Goal: Transaction & Acquisition: Purchase product/service

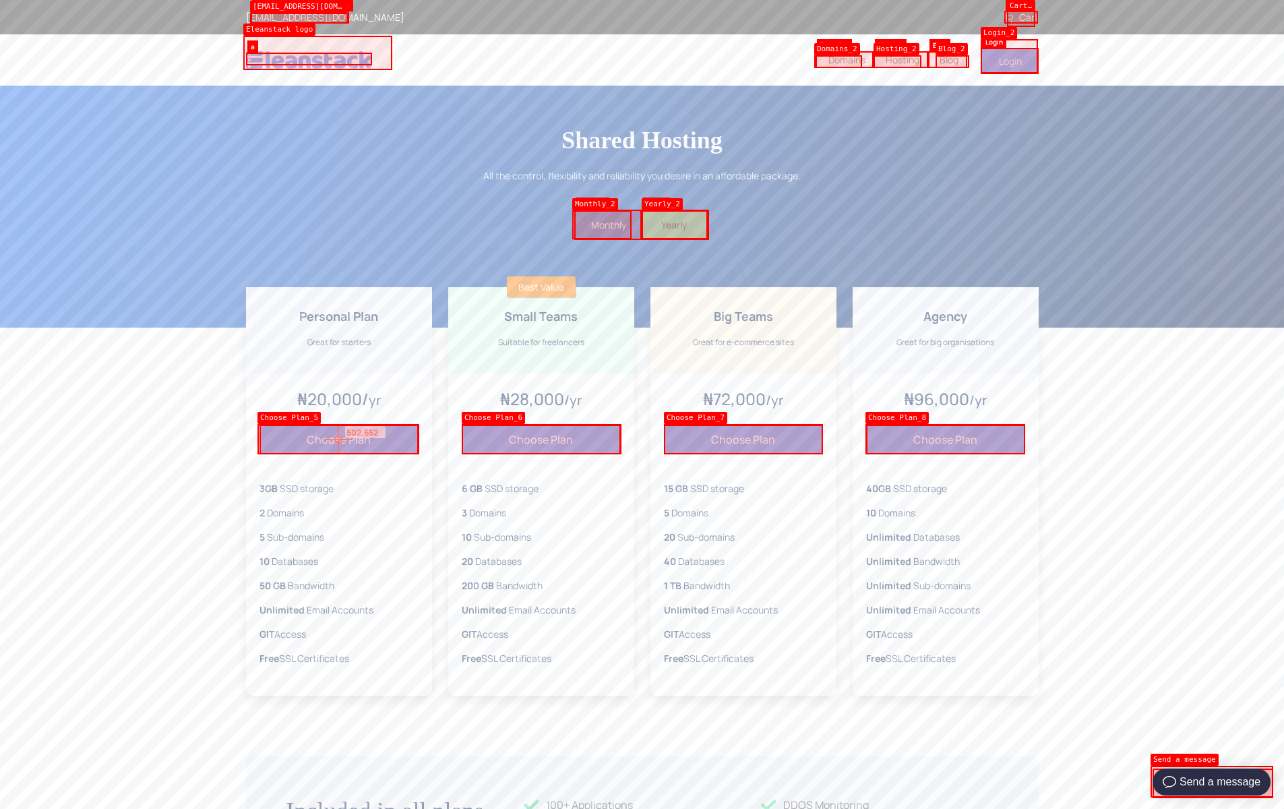
click at [338, 439] on button "Choose Plan" at bounding box center [339, 440] width 159 height 30
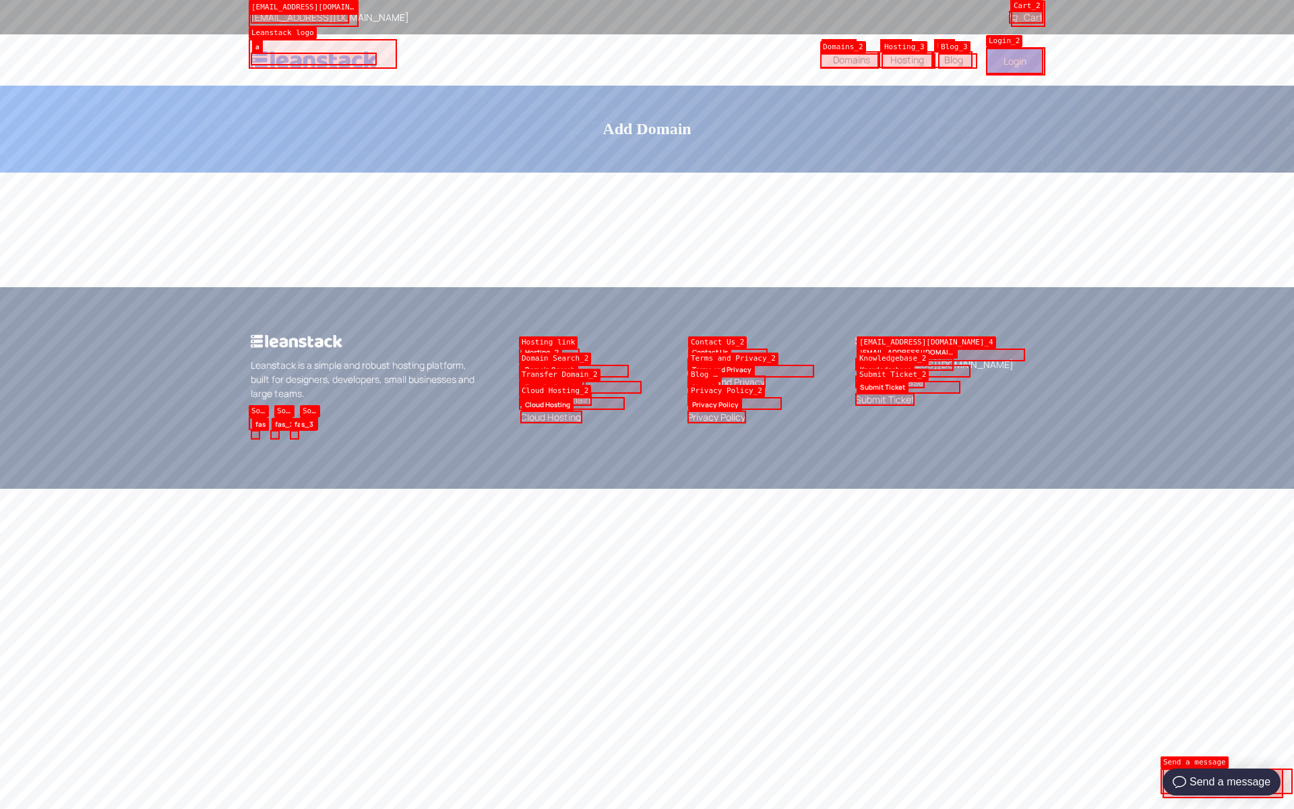
click at [1014, 18] on icon at bounding box center [1012, 17] width 9 height 9
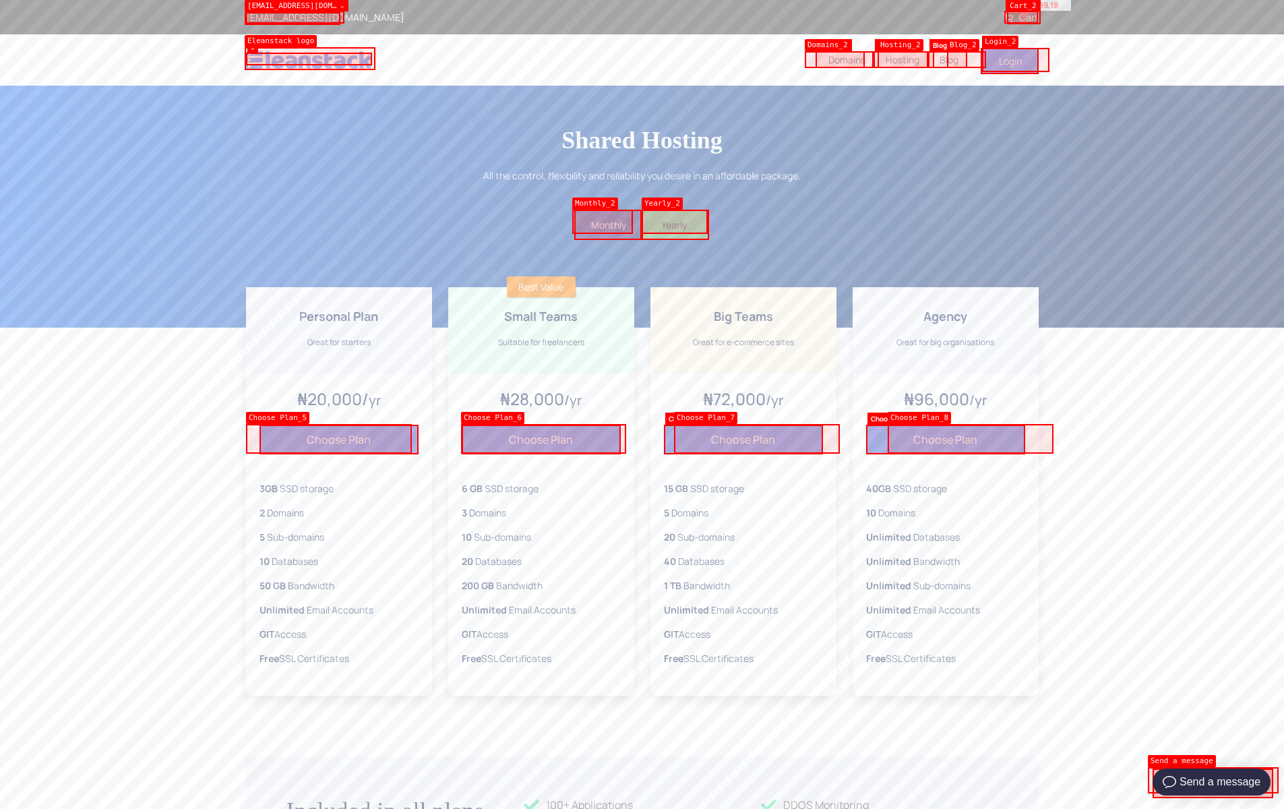
click at [1024, 12] on link "Cart" at bounding box center [1021, 17] width 35 height 13
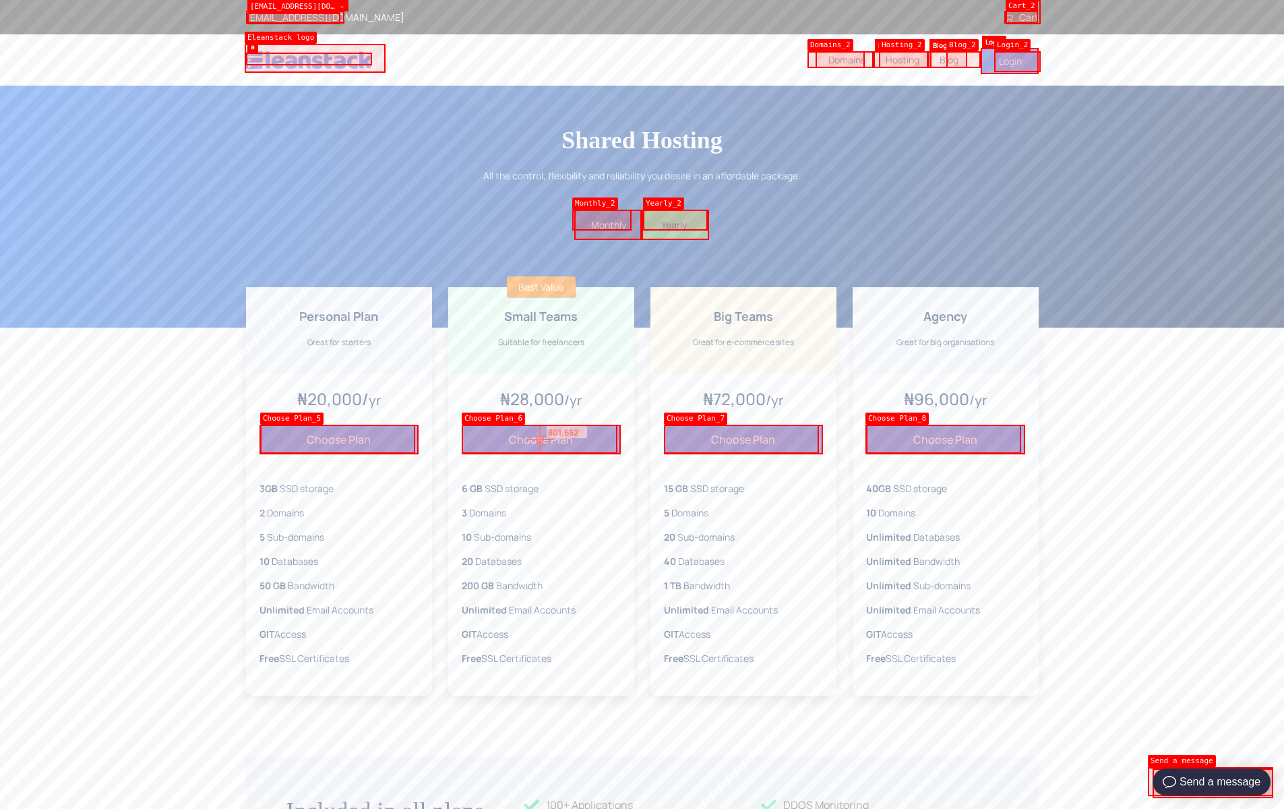
click at [540, 439] on button "Choose Plan" at bounding box center [541, 440] width 159 height 30
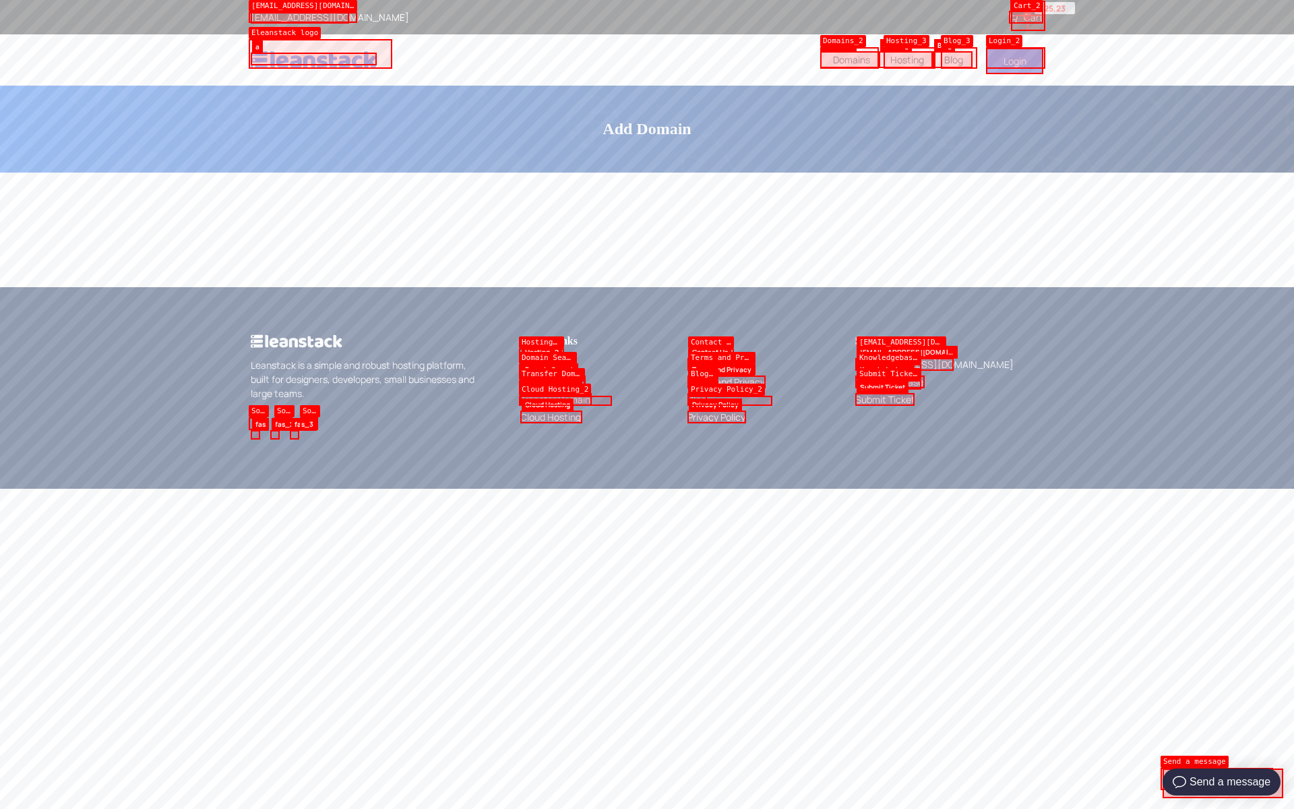
click at [1028, 16] on link "Cart" at bounding box center [1025, 17] width 35 height 13
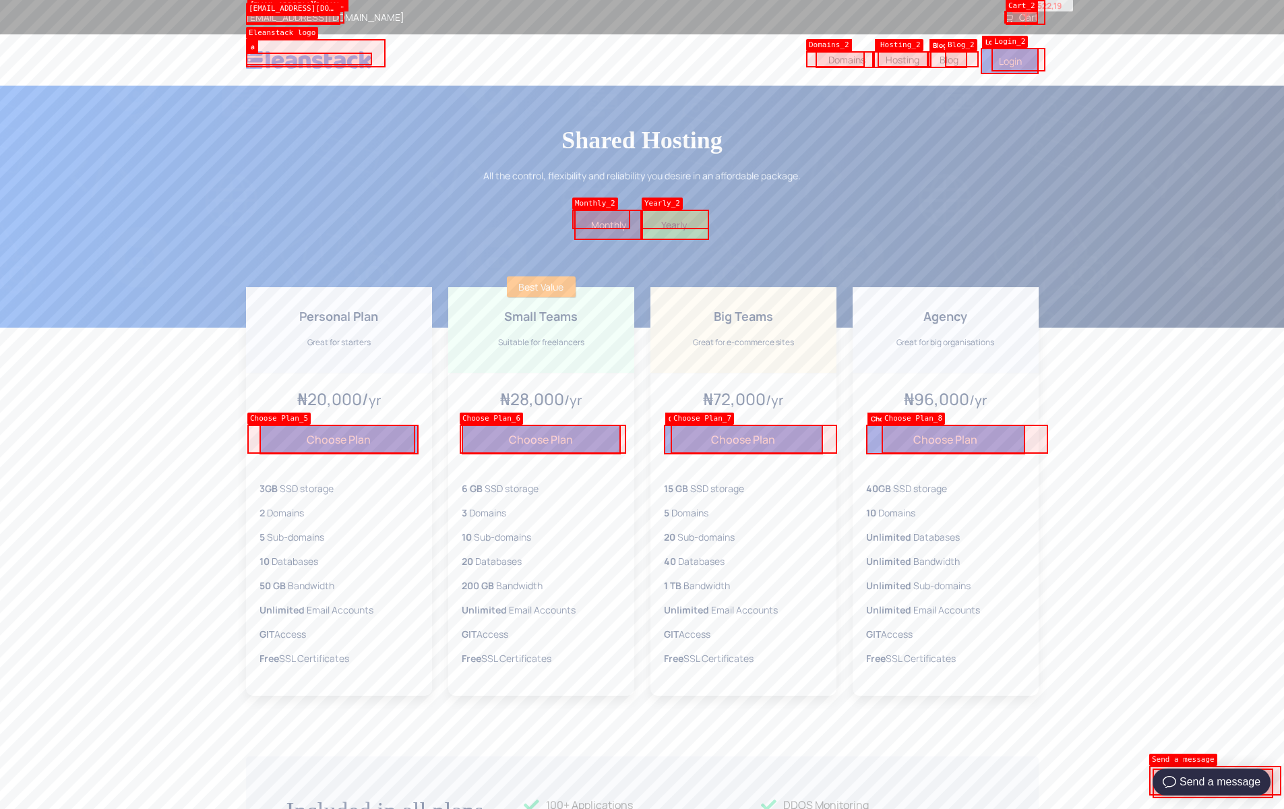
click at [1026, 13] on link "Cart" at bounding box center [1021, 17] width 35 height 13
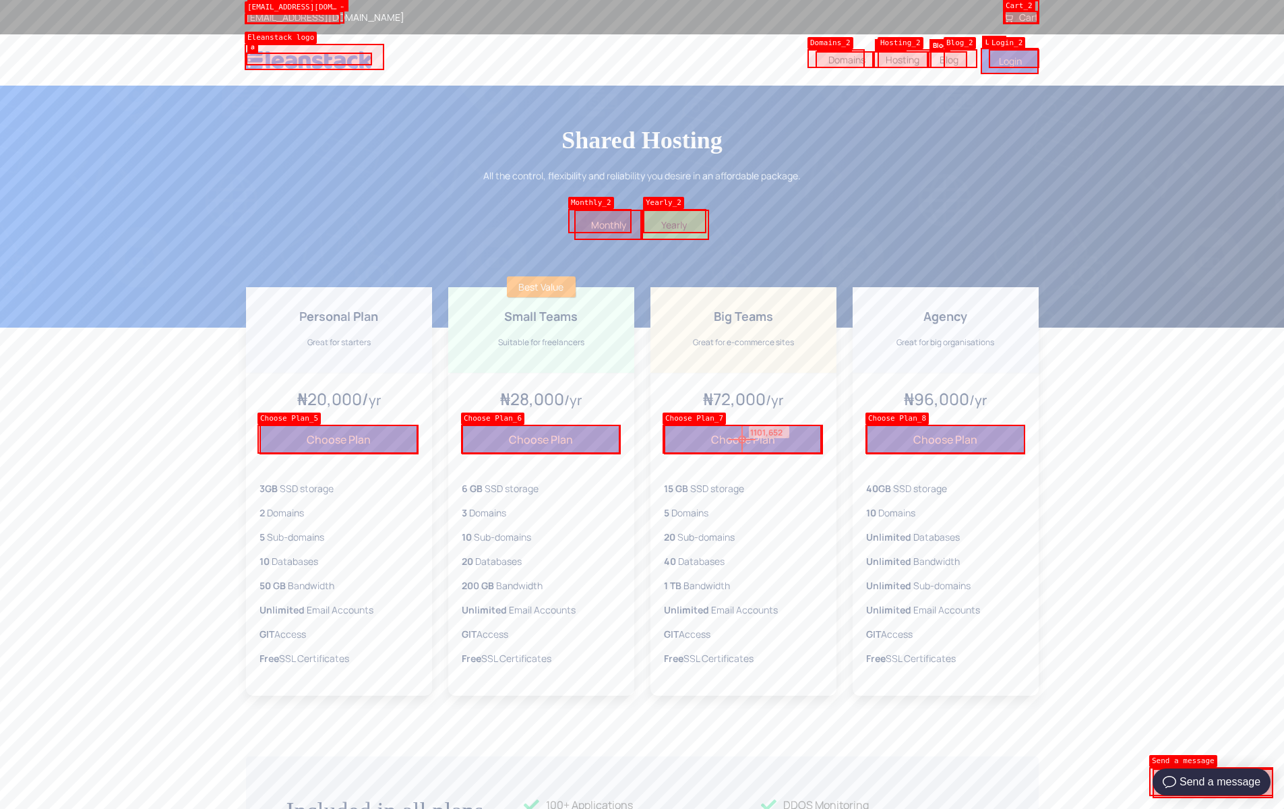
click at [742, 439] on button "Choose Plan" at bounding box center [743, 440] width 159 height 30
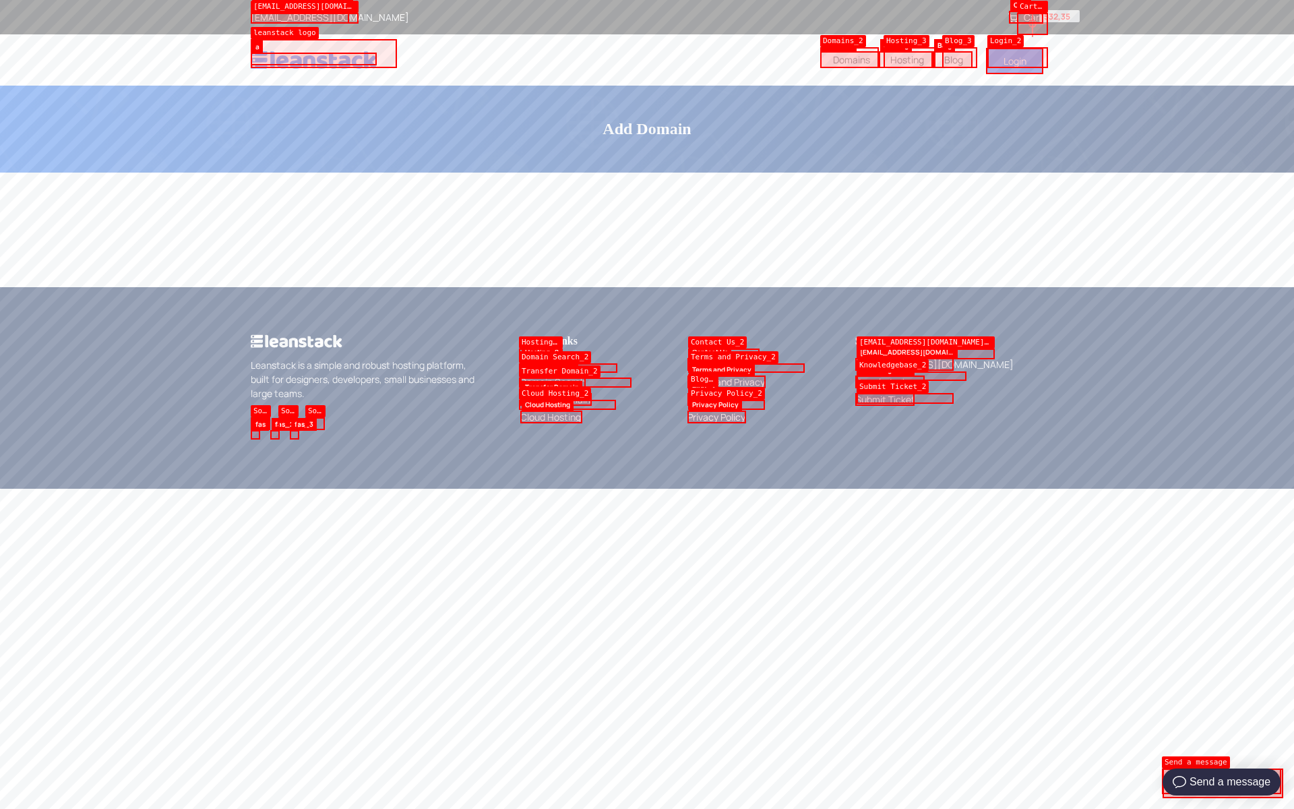
click at [1033, 24] on li "Cart" at bounding box center [1025, 17] width 35 height 14
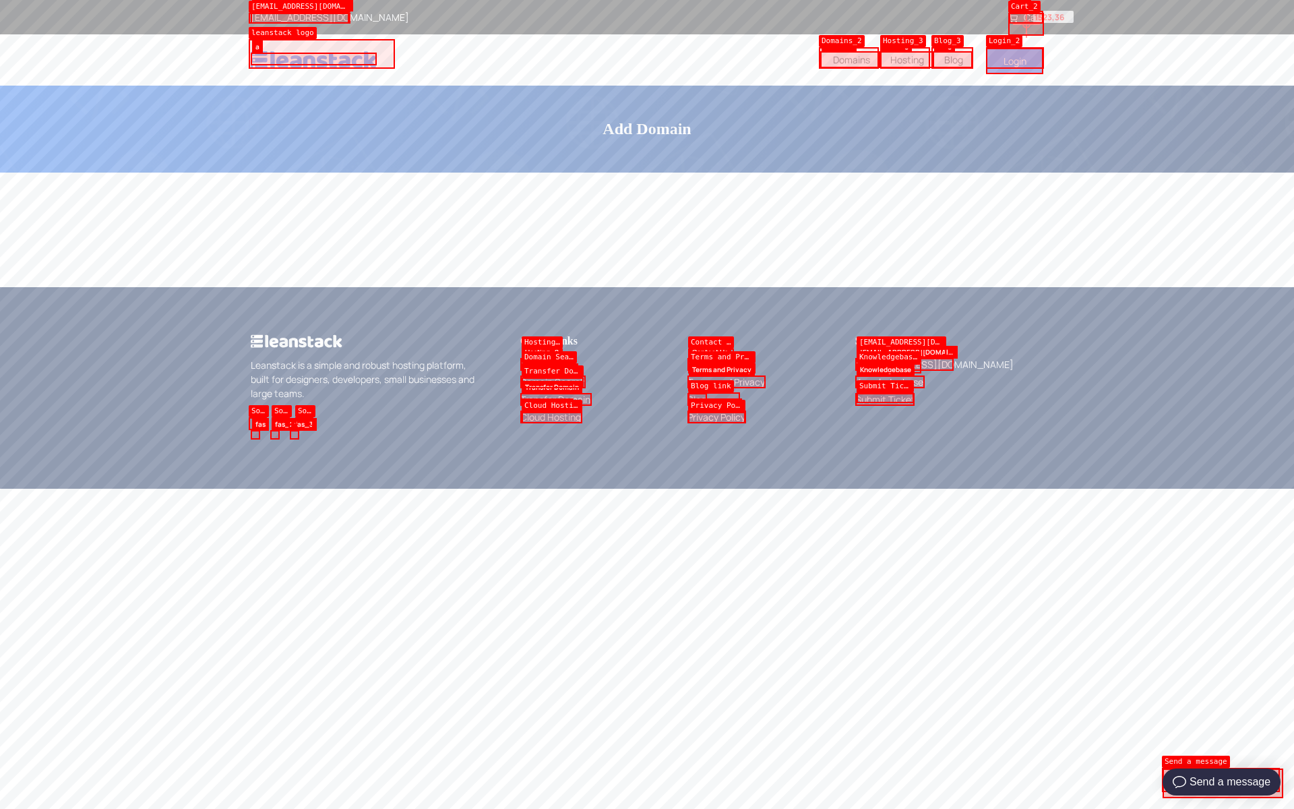
click at [1027, 24] on div "support@leanstack.co Cart" at bounding box center [647, 17] width 1294 height 34
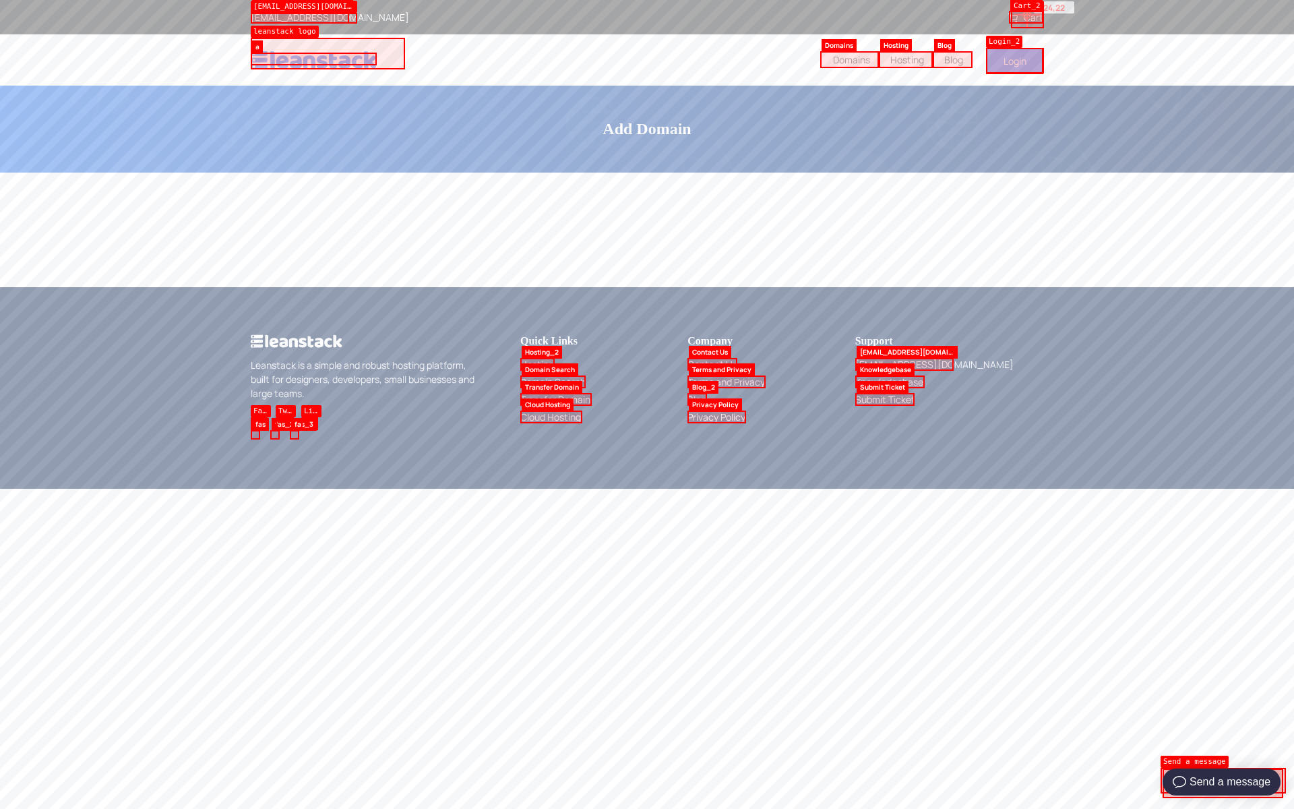
click at [1027, 15] on link "Cart" at bounding box center [1025, 17] width 35 height 13
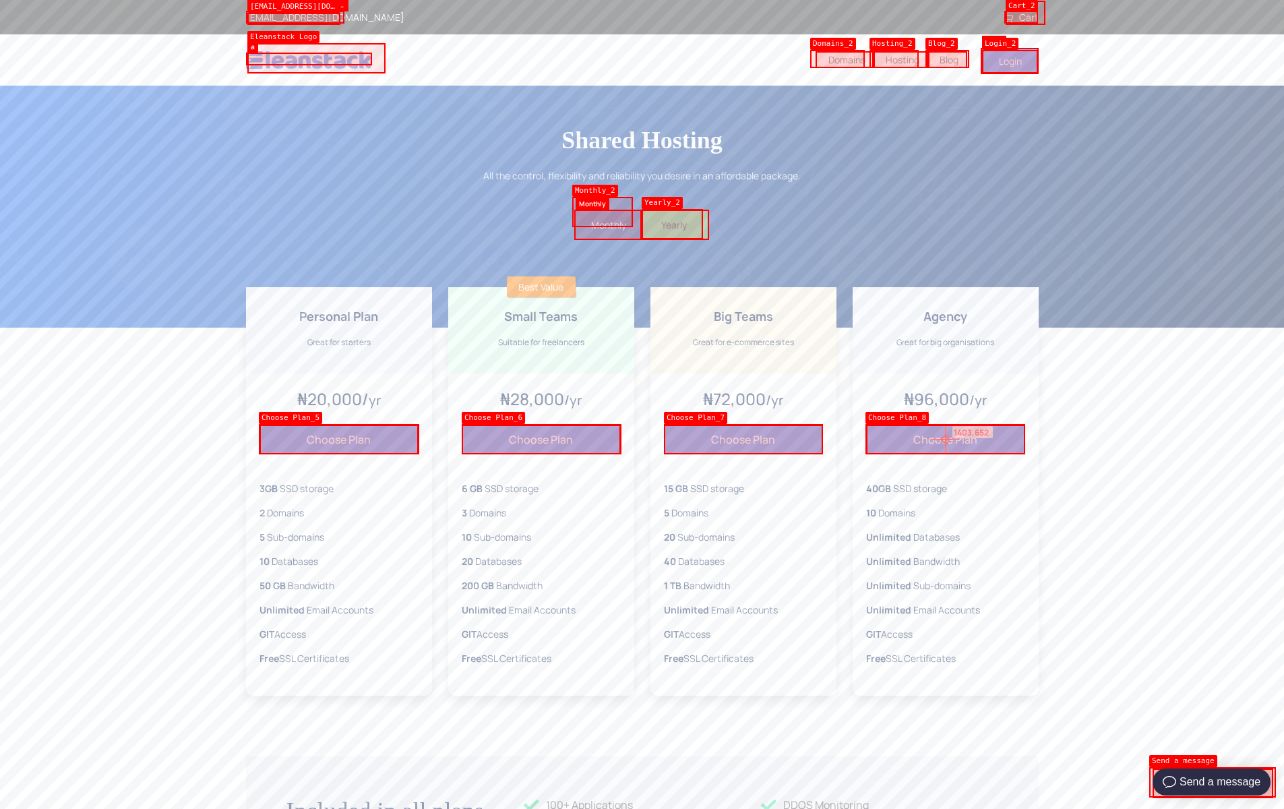
click at [946, 439] on button "Choose Plan" at bounding box center [945, 440] width 159 height 30
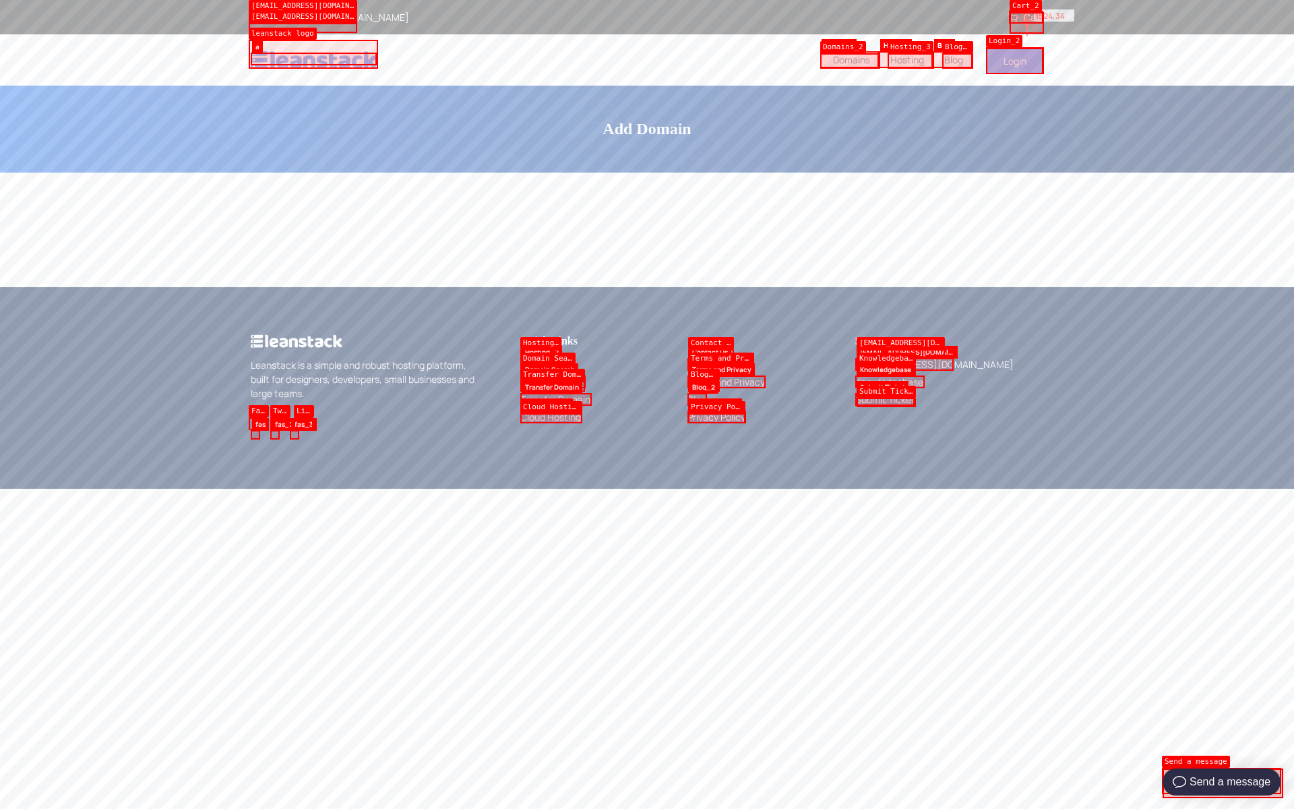
click at [1027, 23] on link "Cart" at bounding box center [1025, 17] width 35 height 13
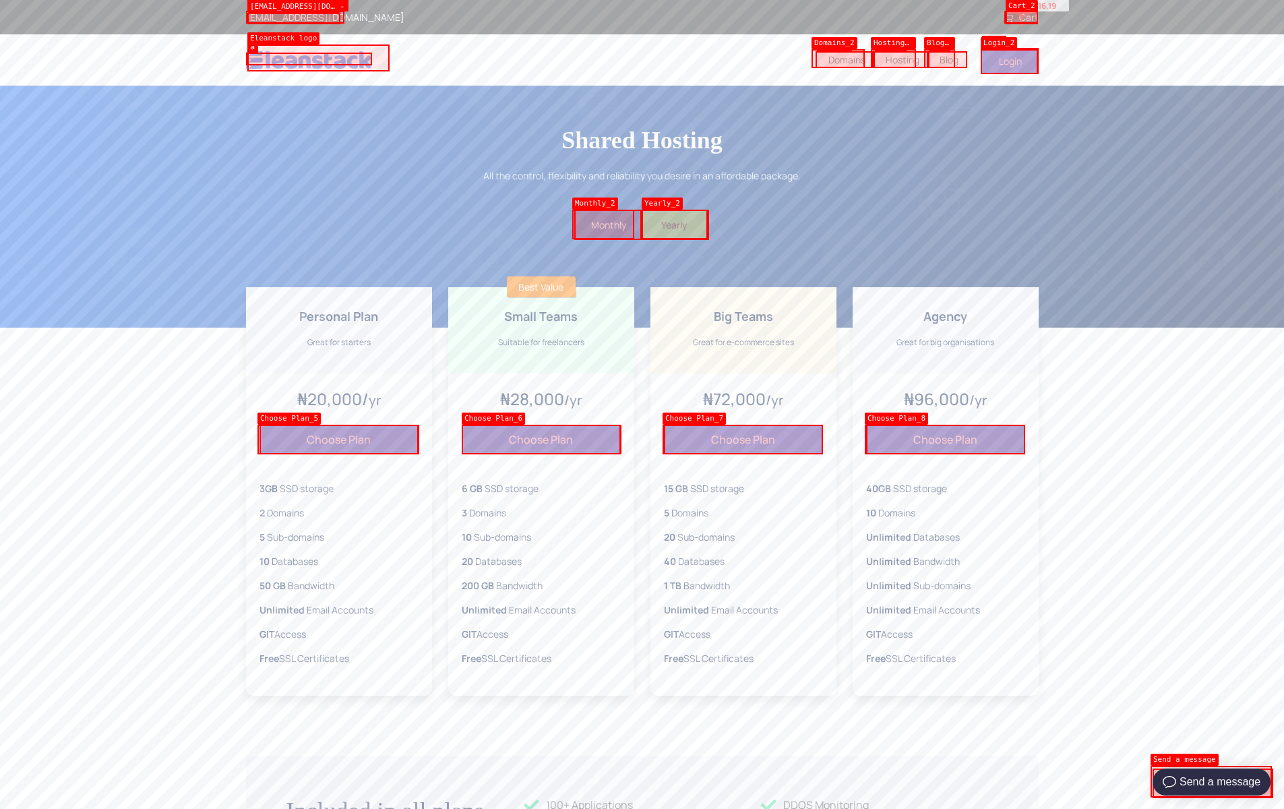
click at [1022, 13] on link "Cart" at bounding box center [1021, 17] width 35 height 13
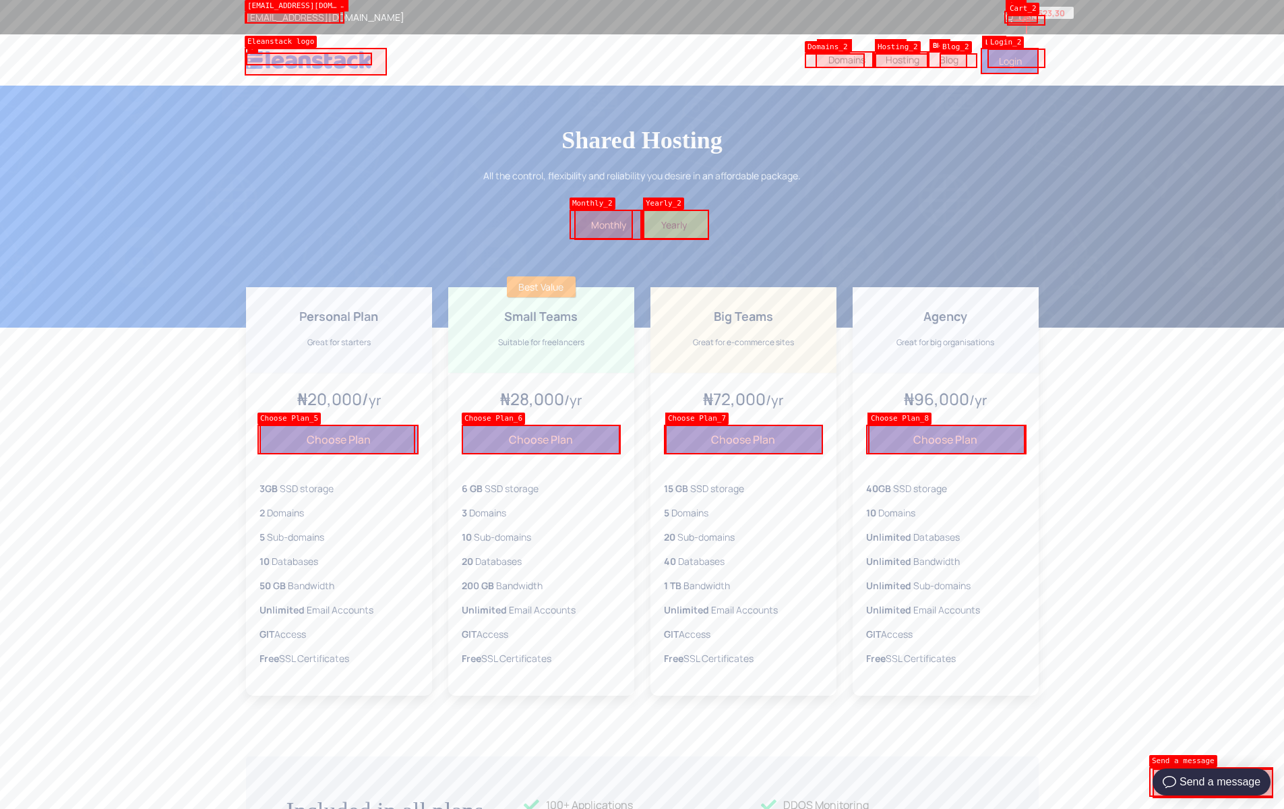
click at [1027, 20] on link "Cart" at bounding box center [1021, 17] width 35 height 13
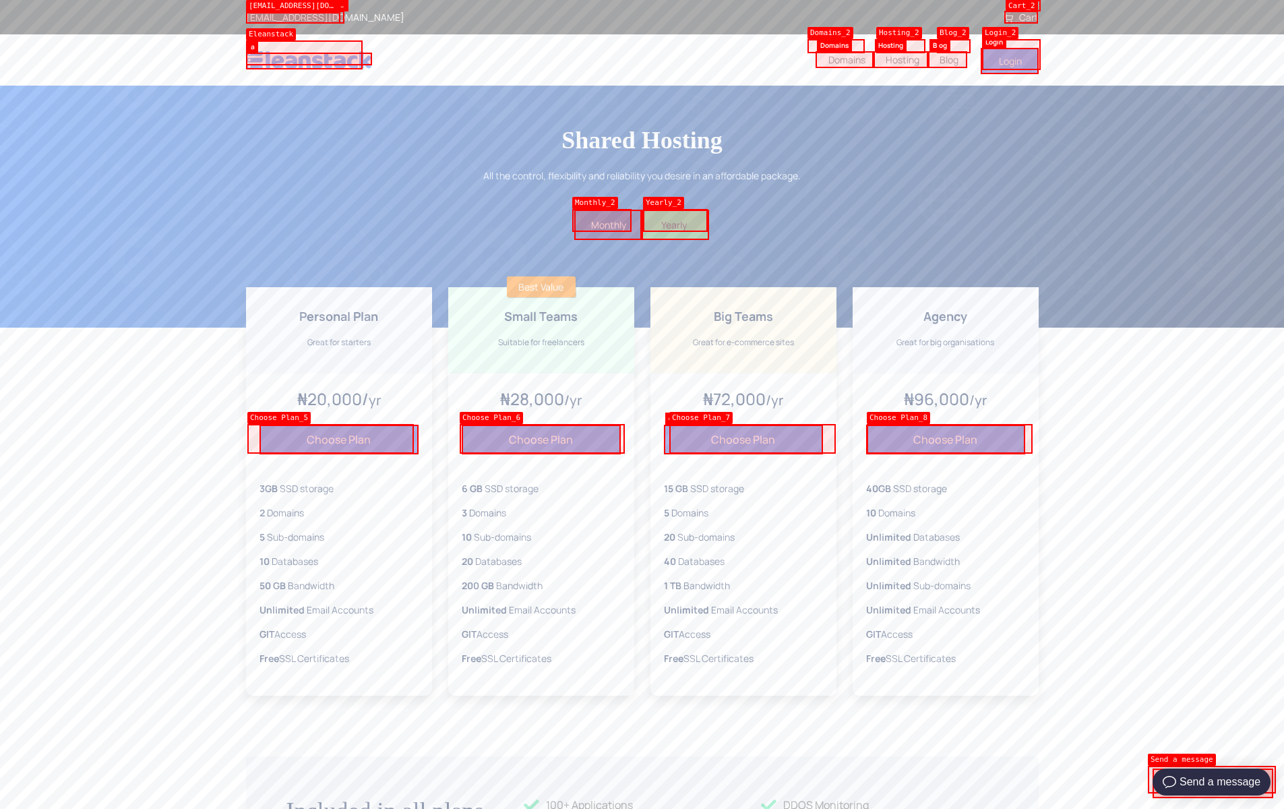
click at [1008, 18] on icon at bounding box center [1008, 17] width 9 height 9
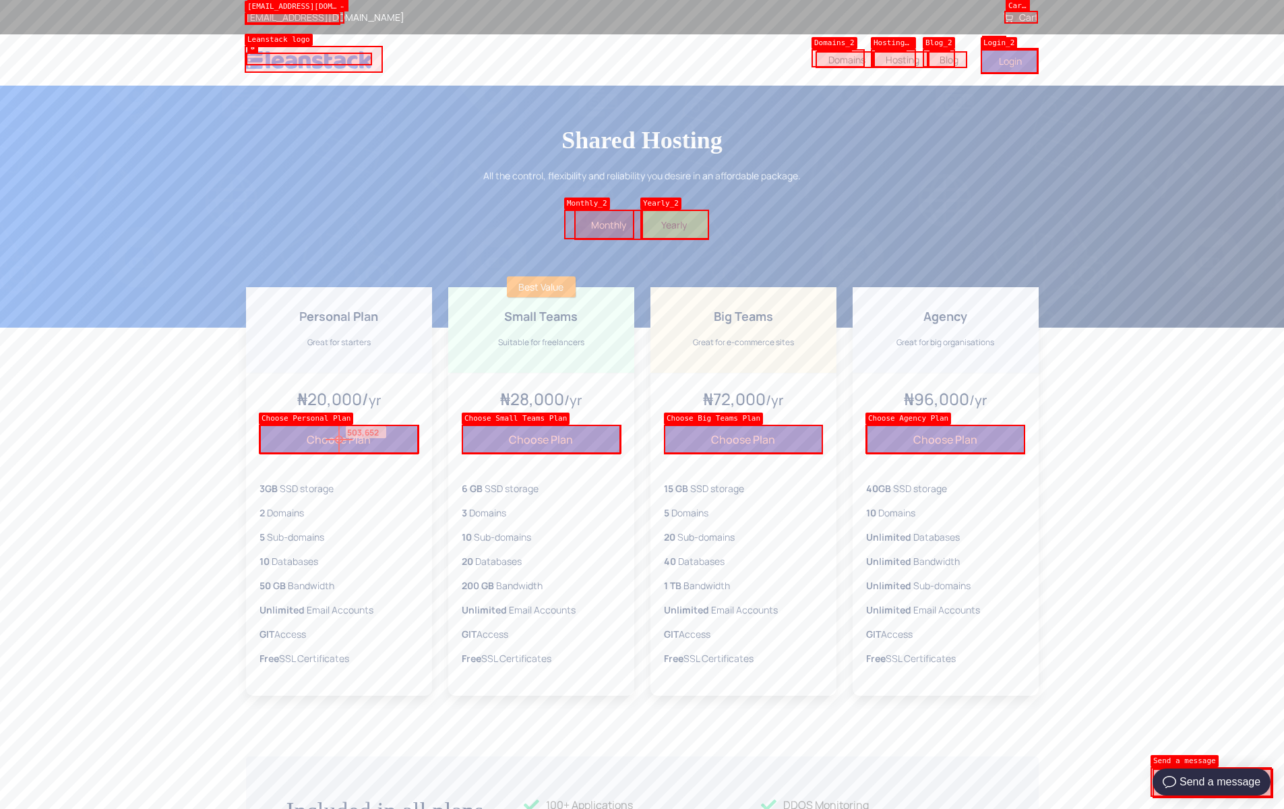
click at [339, 439] on button "Choose Plan" at bounding box center [339, 440] width 159 height 30
